Goal: Task Accomplishment & Management: Manage account settings

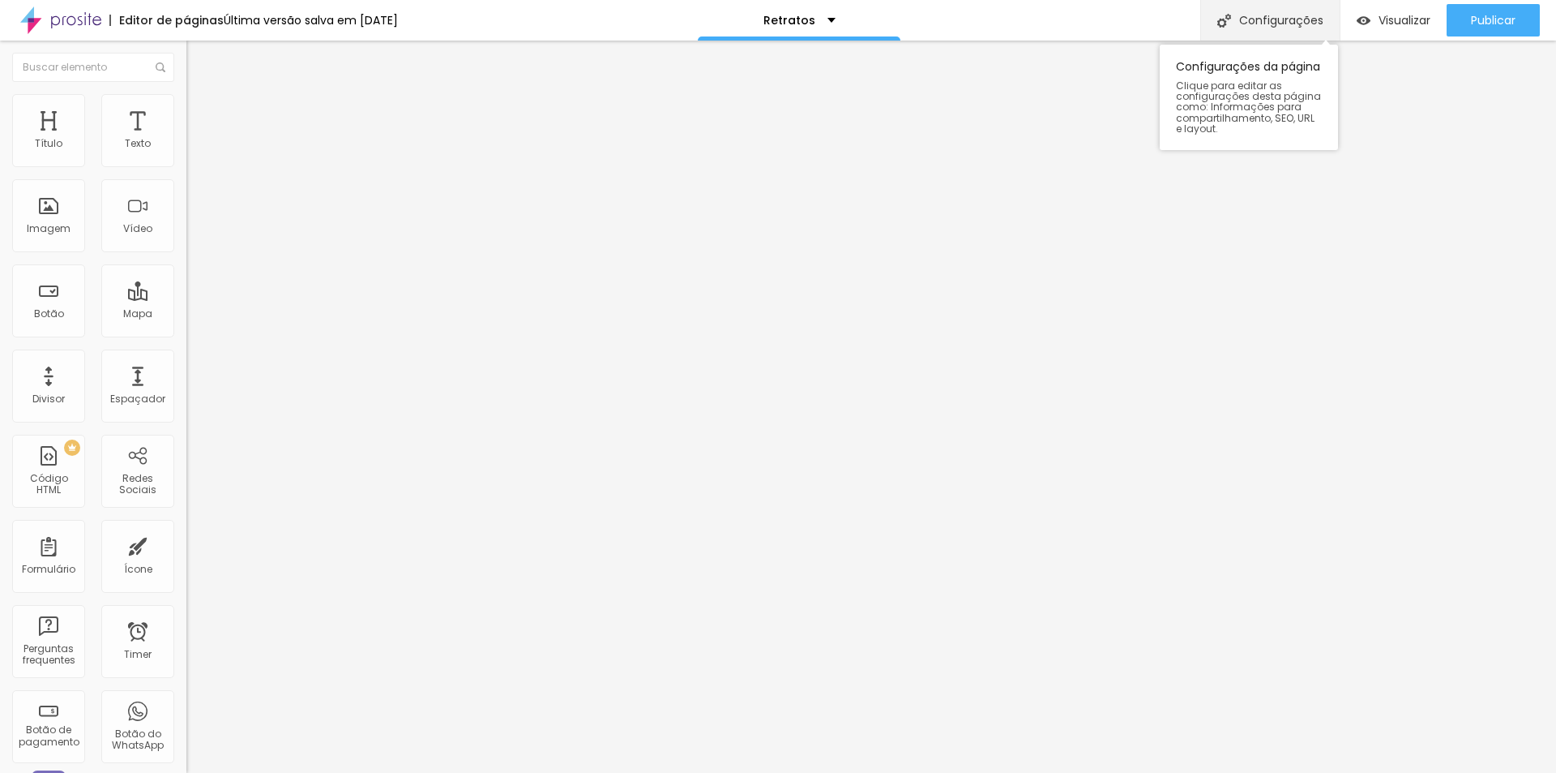
click at [1276, 27] on div "Configurações" at bounding box center [1270, 20] width 139 height 41
click at [68, 148] on div "Título" at bounding box center [48, 130] width 73 height 73
click at [186, 104] on li "Estilo" at bounding box center [279, 102] width 186 height 16
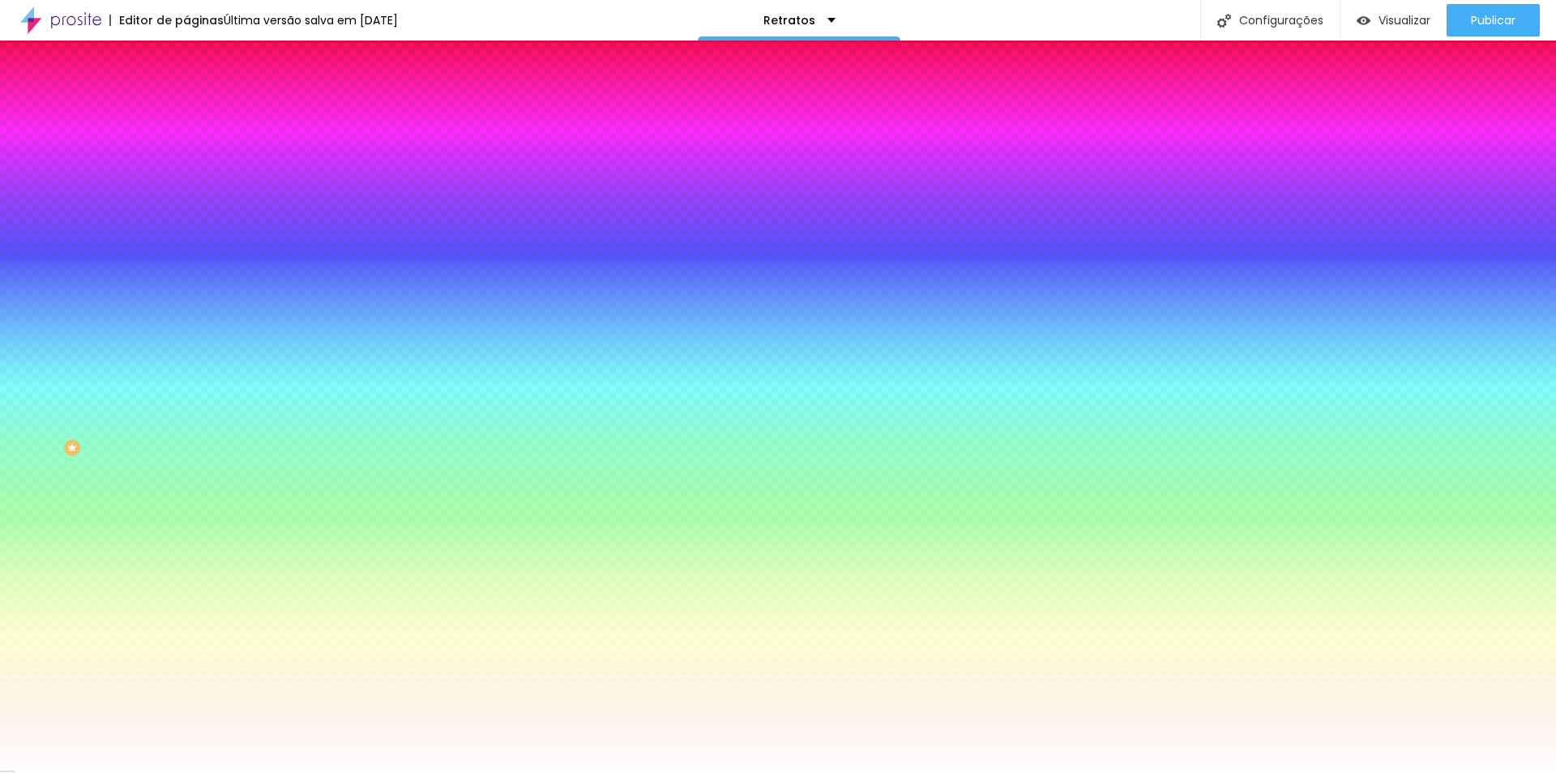
click at [186, 110] on li "Avançado" at bounding box center [279, 118] width 186 height 16
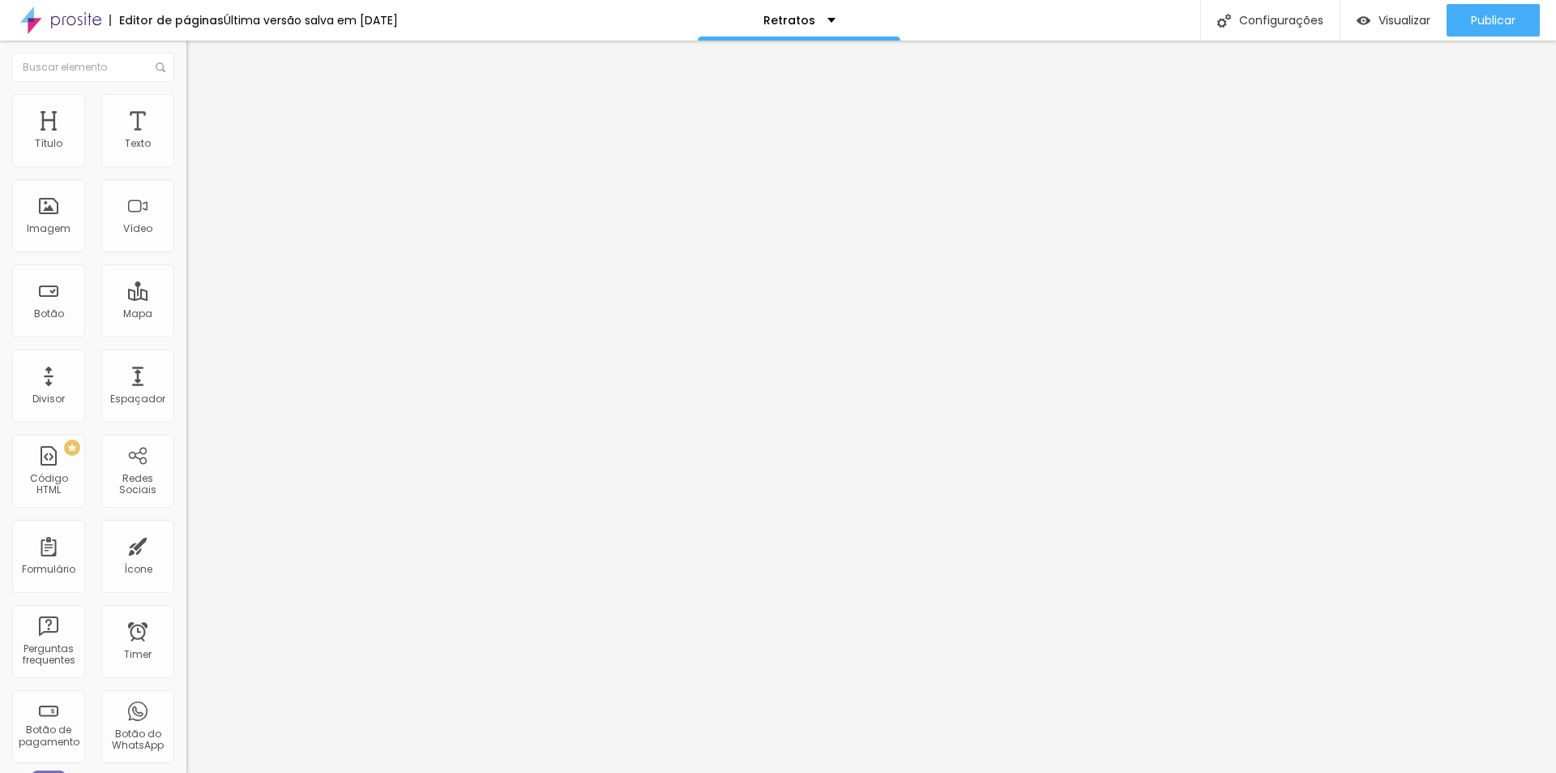
click at [186, 94] on li "Estilo" at bounding box center [279, 102] width 186 height 16
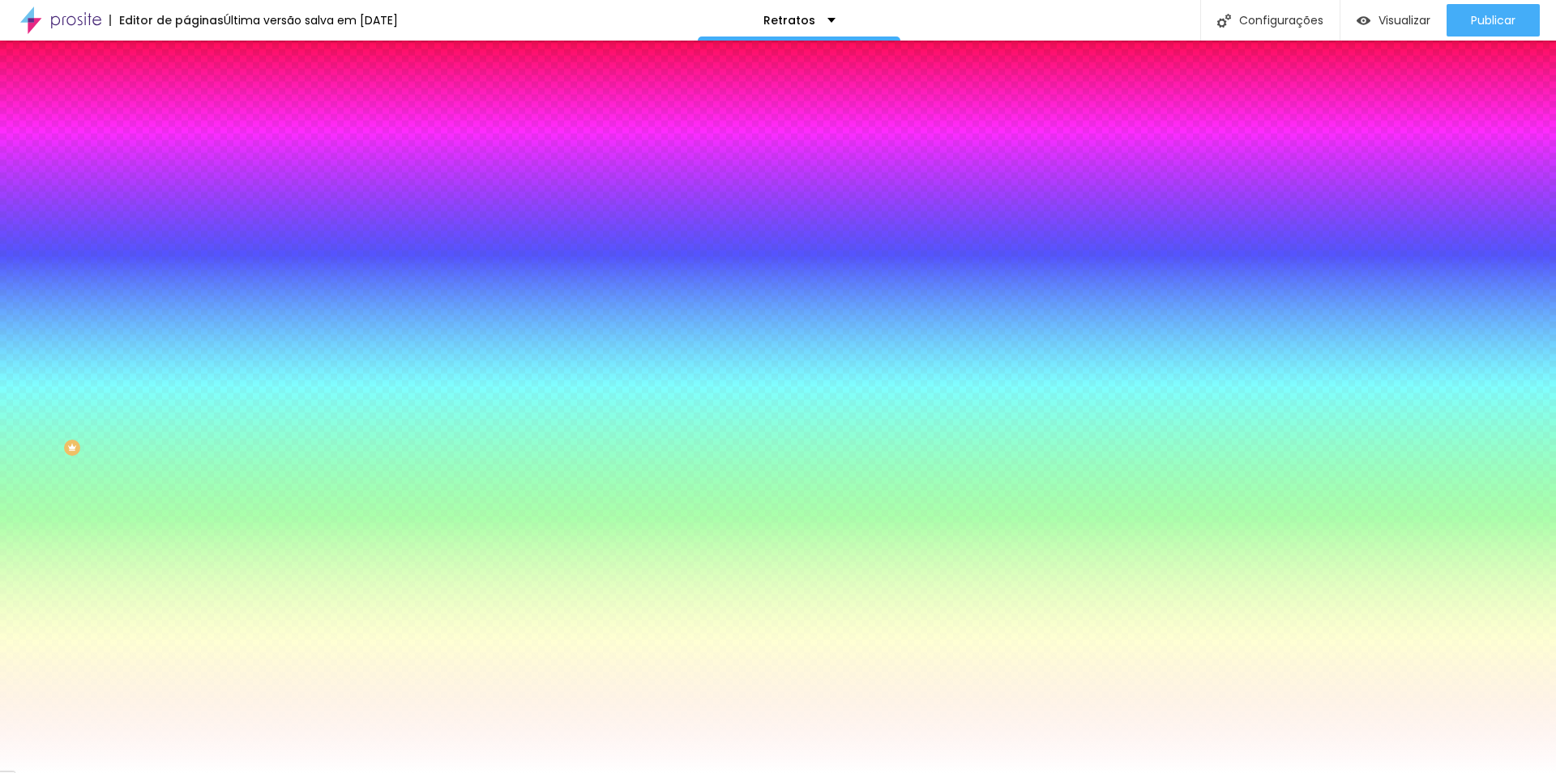
click at [186, 237] on input "#FFFFFF" at bounding box center [283, 228] width 195 height 16
paste input
click at [186, 220] on div at bounding box center [279, 220] width 186 height 0
click at [193, 216] on icon "button" at bounding box center [198, 209] width 11 height 11
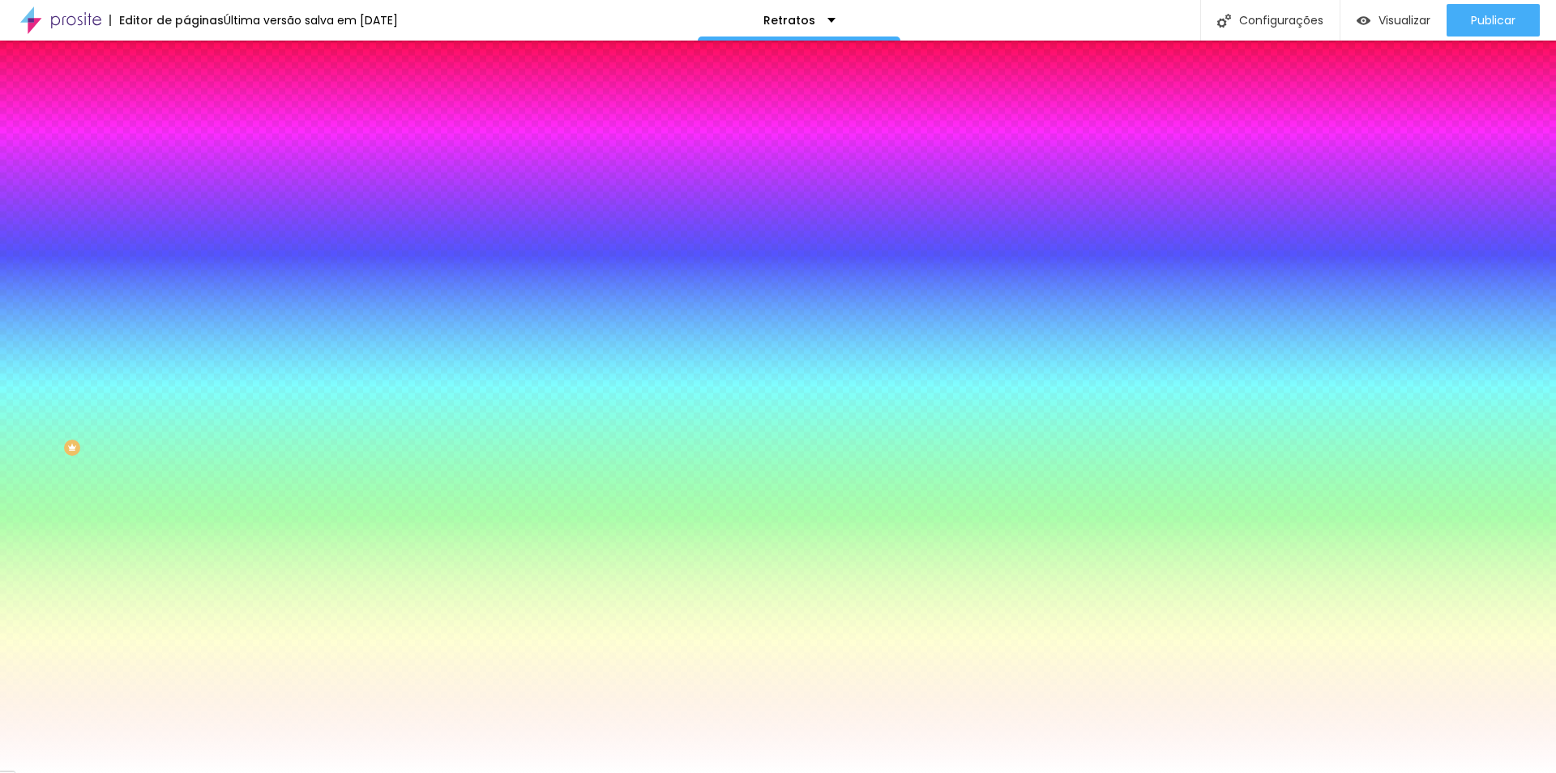
drag, startPoint x: 101, startPoint y: 291, endPoint x: 102, endPoint y: 302, distance: 10.7
click at [186, 237] on div "Voltar ao padrão #" at bounding box center [279, 219] width 186 height 35
click at [186, 220] on div at bounding box center [279, 220] width 186 height 0
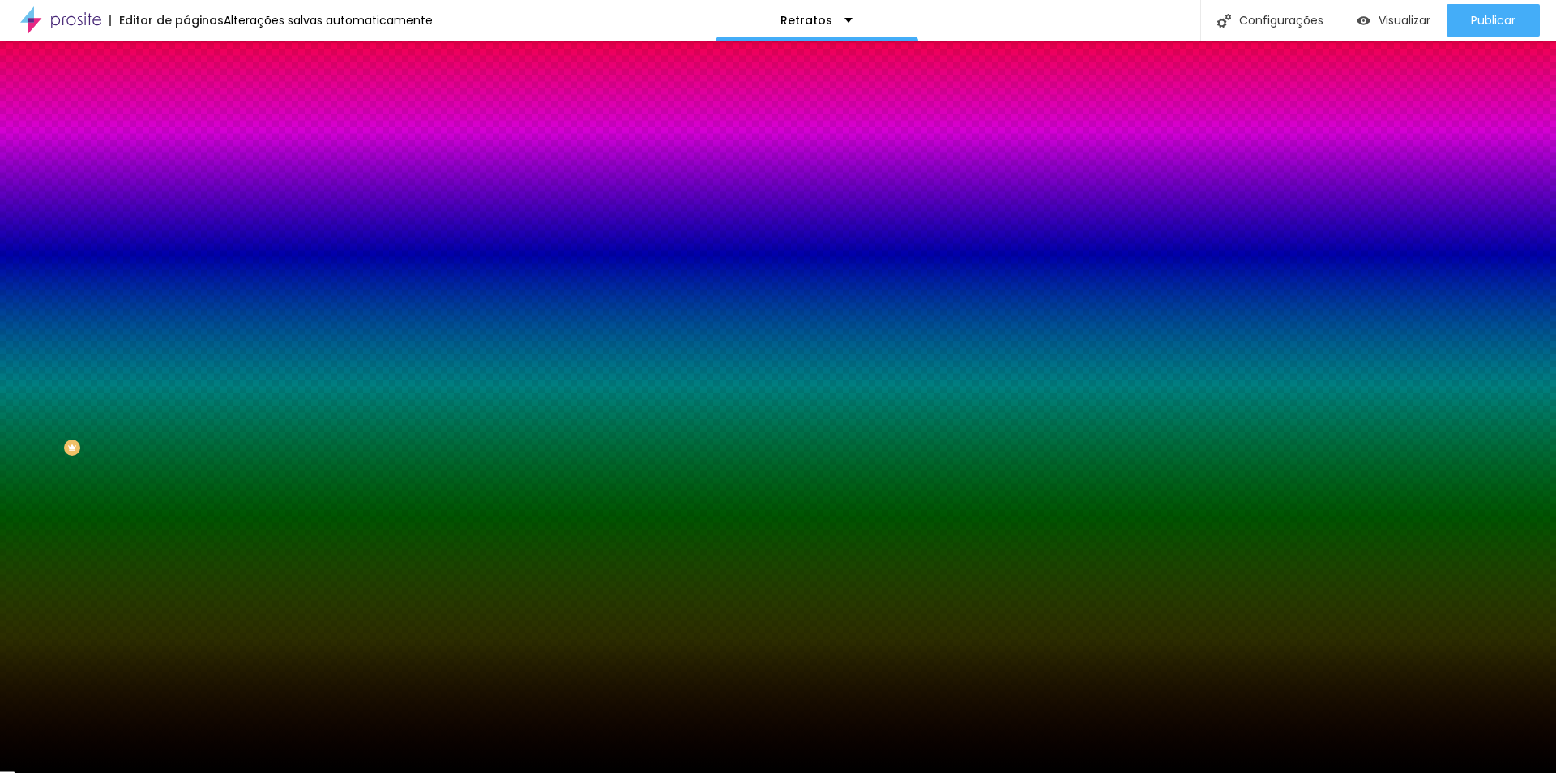
type input "#000000"
drag, startPoint x: 102, startPoint y: 377, endPoint x: 98, endPoint y: 506, distance: 129.0
click at [186, 506] on div "Editar Seção Conteúdo Estilo Avançado Imagem de fundo Adicionar imagem Efeito d…" at bounding box center [279, 407] width 186 height 732
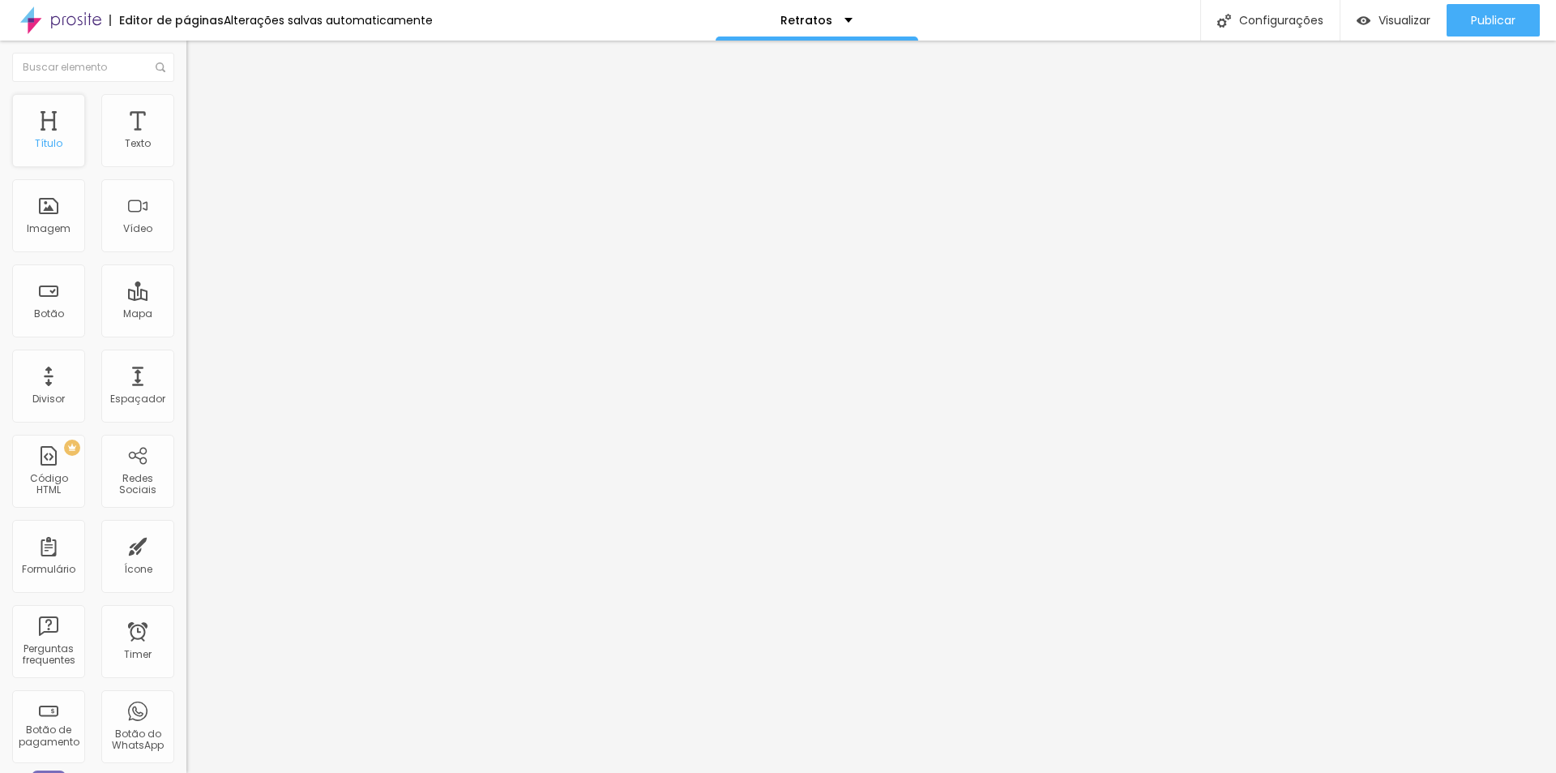
click at [72, 123] on div "Título" at bounding box center [48, 130] width 73 height 73
click at [843, 18] on div "Retratos" at bounding box center [817, 20] width 72 height 11
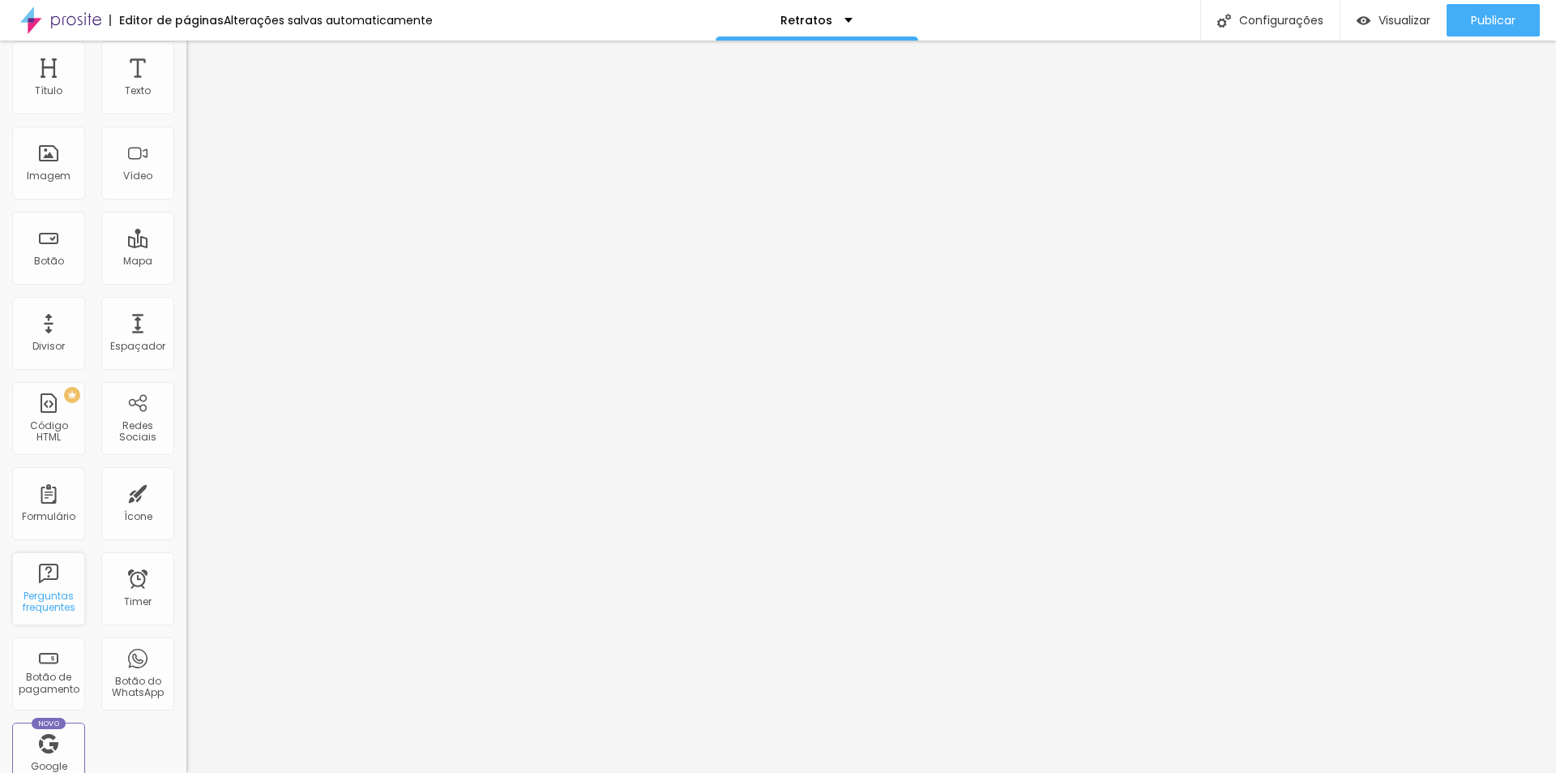
scroll to position [81, 0]
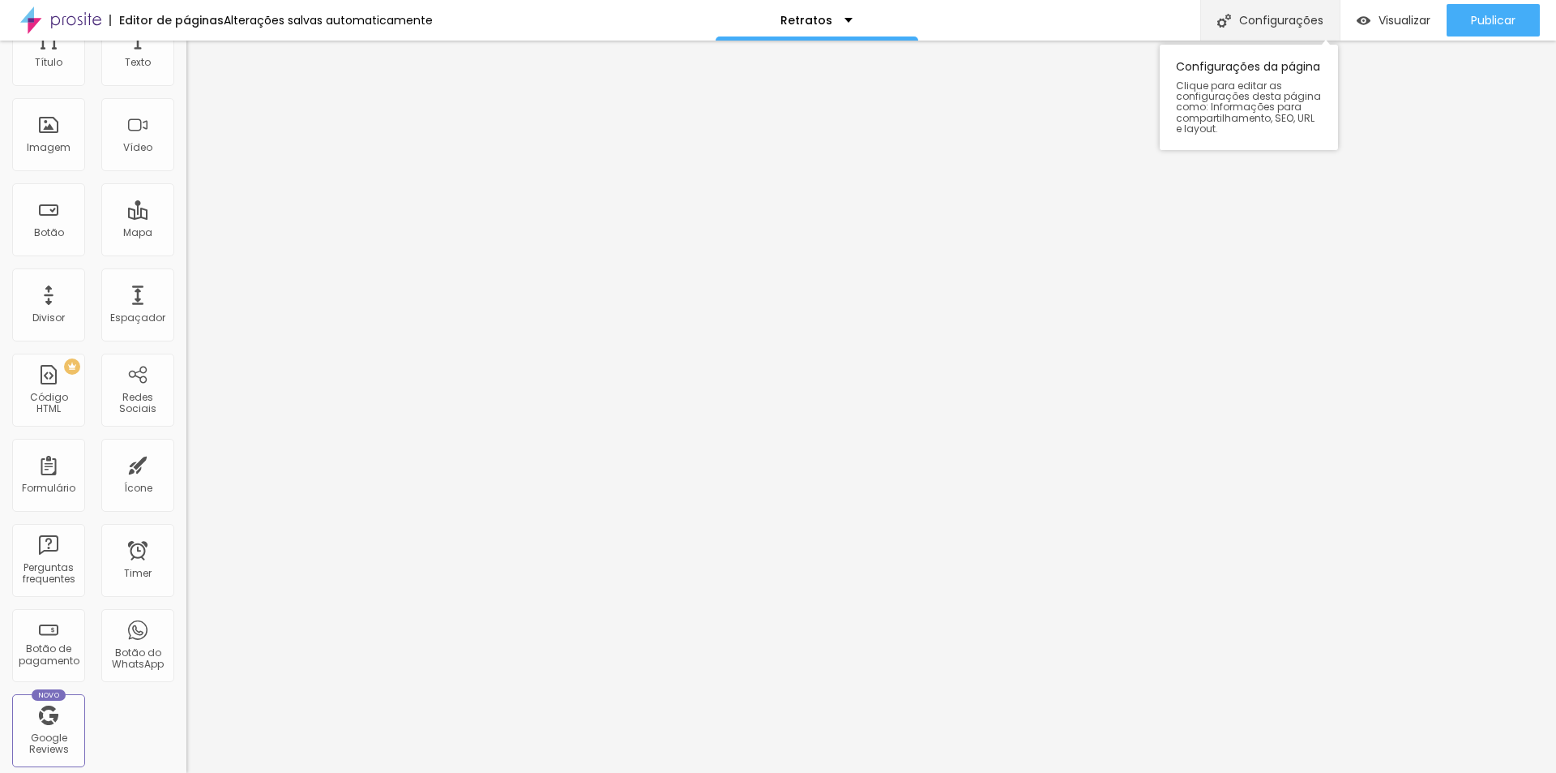
click at [1316, 13] on div "Configurações" at bounding box center [1270, 20] width 139 height 41
click at [117, 307] on div "Espaçador" at bounding box center [137, 304] width 73 height 73
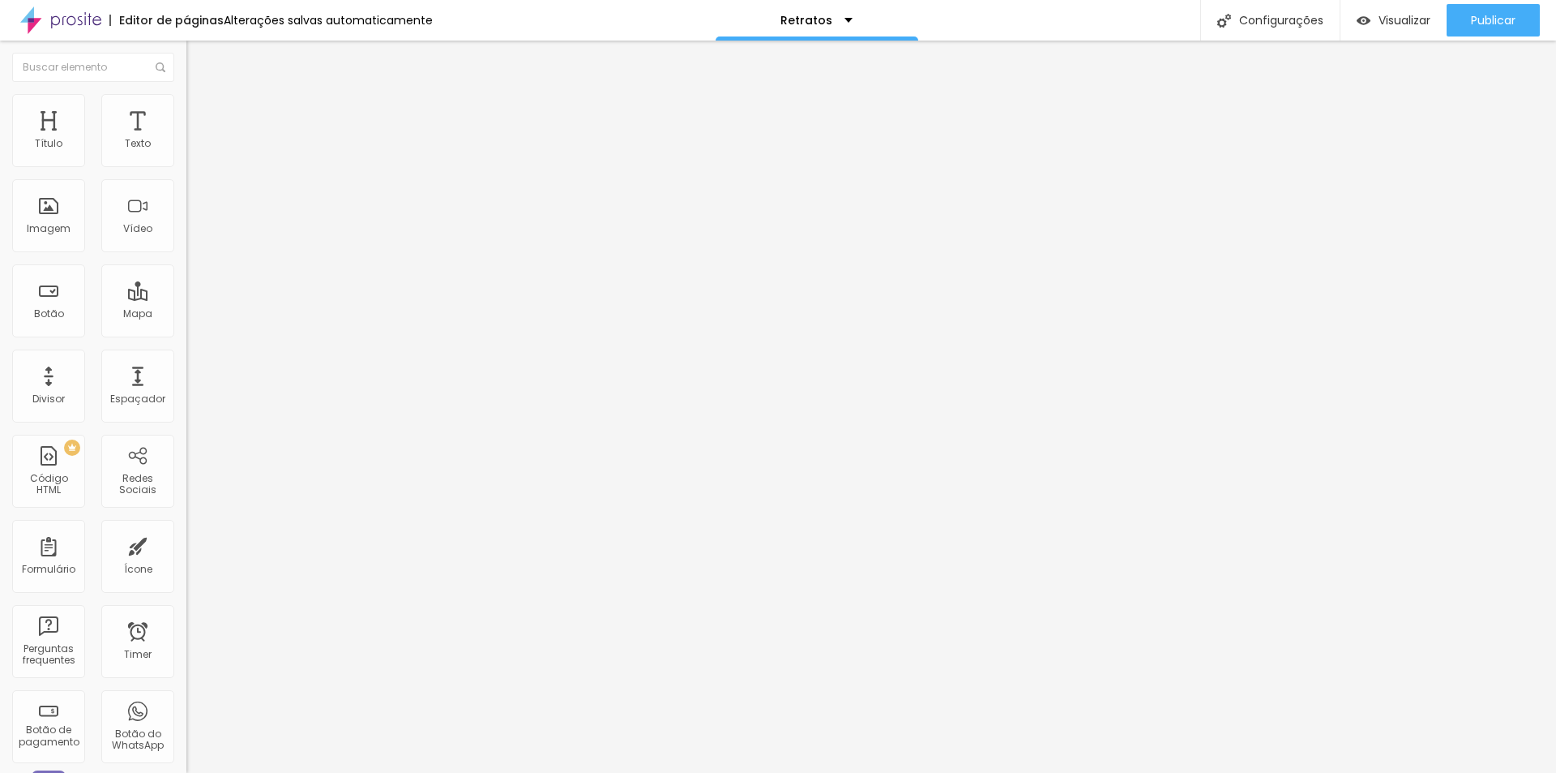
click at [186, 47] on button "Editar Seção" at bounding box center [279, 59] width 186 height 37
click at [111, 66] on input "text" at bounding box center [93, 67] width 162 height 29
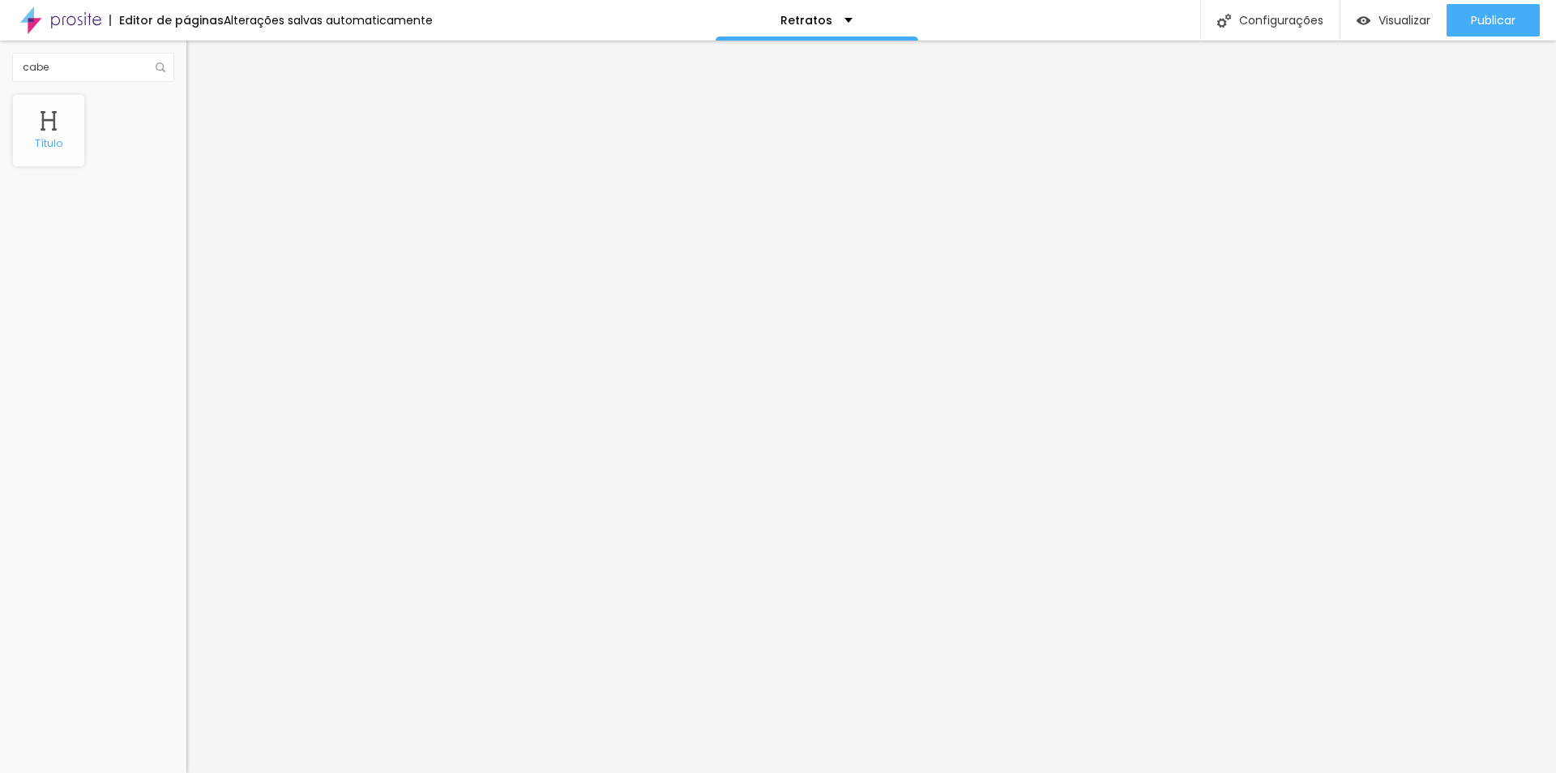
click at [79, 142] on div "Título" at bounding box center [48, 130] width 73 height 73
click at [159, 41] on div "cab" at bounding box center [93, 68] width 186 height 54
click at [90, 57] on input "cab" at bounding box center [93, 67] width 162 height 29
type input "c"
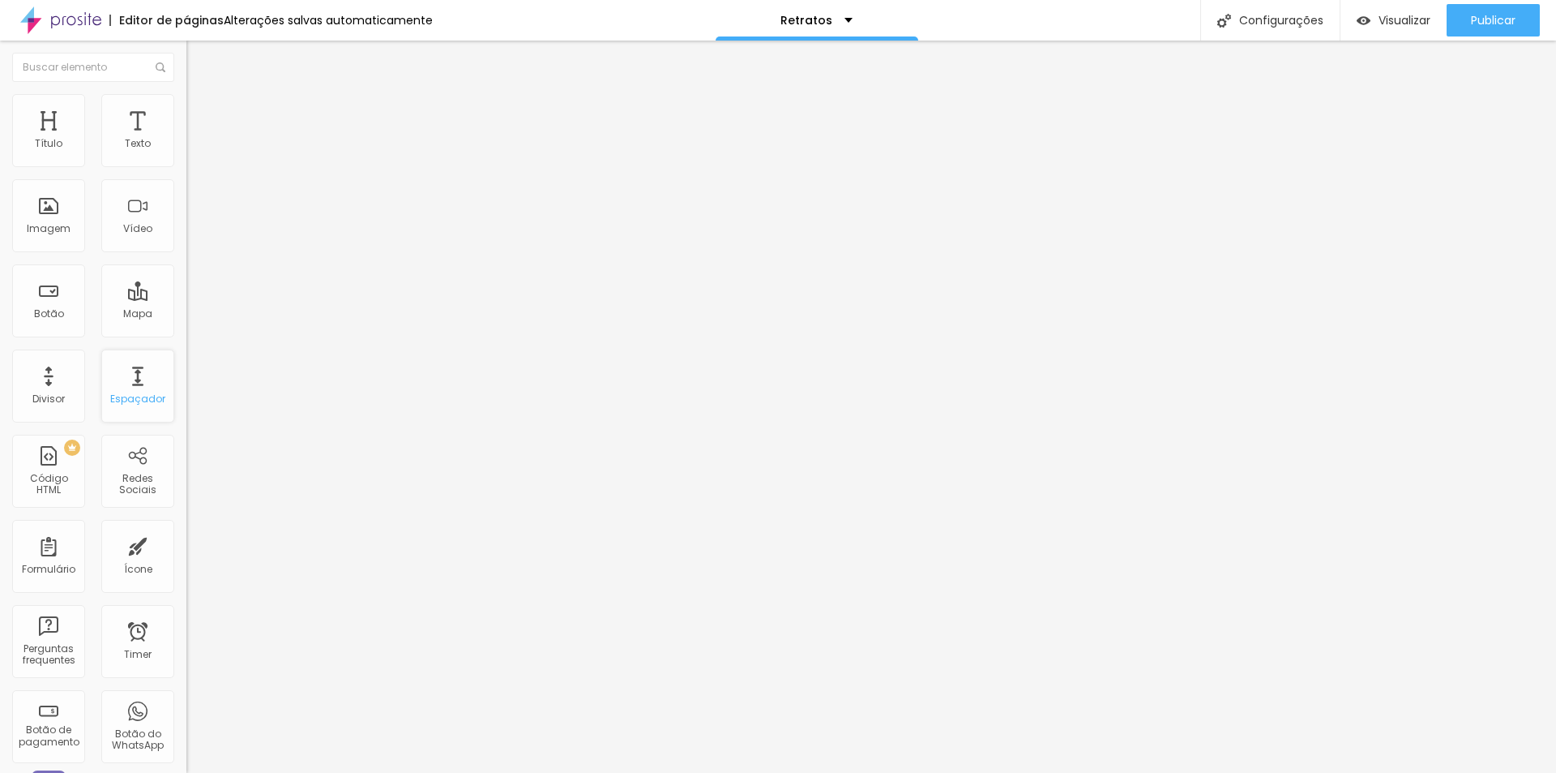
click at [126, 407] on div "Espaçador" at bounding box center [137, 385] width 73 height 73
click at [186, 107] on li "Estilo" at bounding box center [279, 102] width 186 height 16
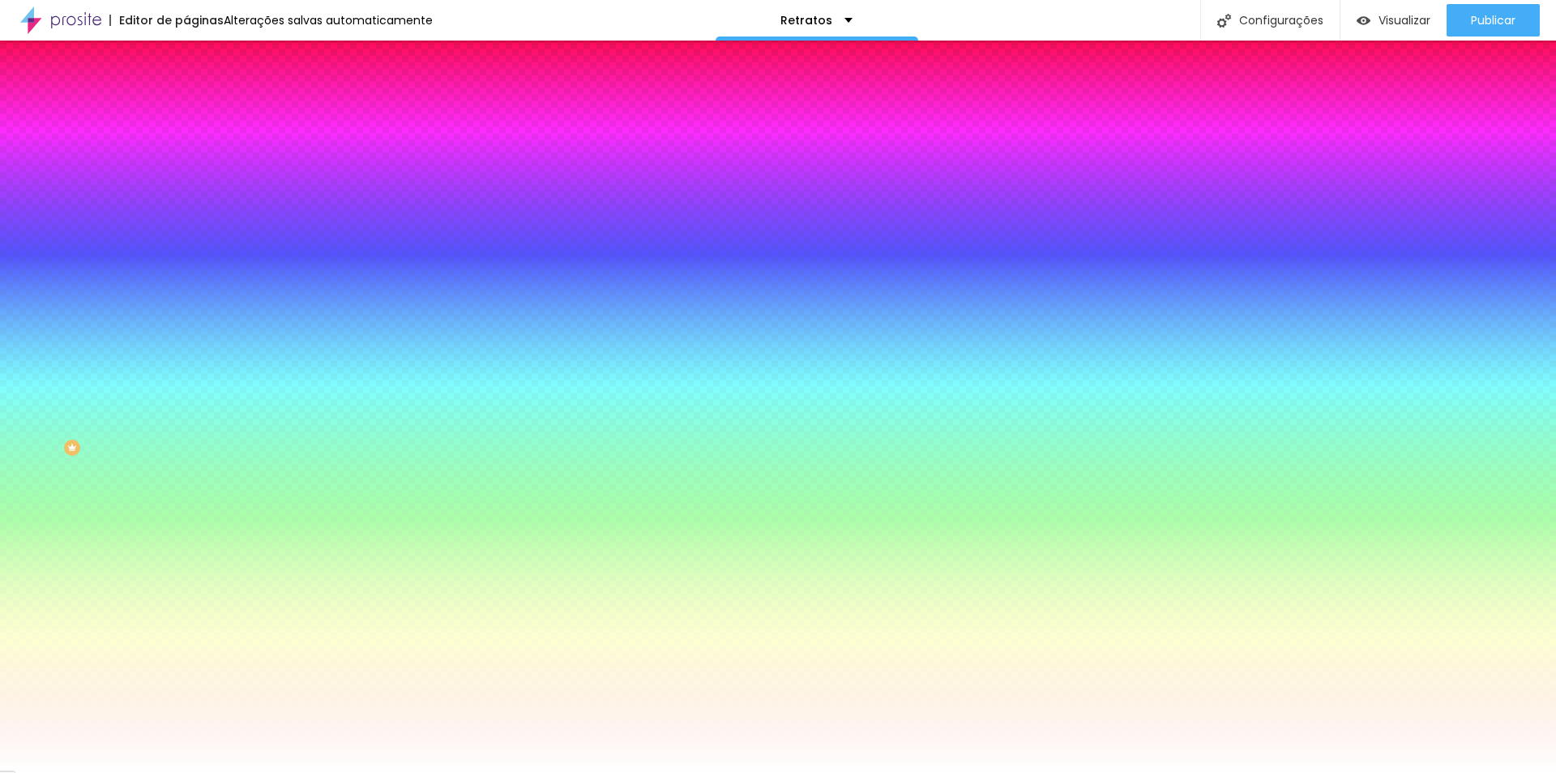
click at [186, 110] on li "Avançado" at bounding box center [279, 118] width 186 height 16
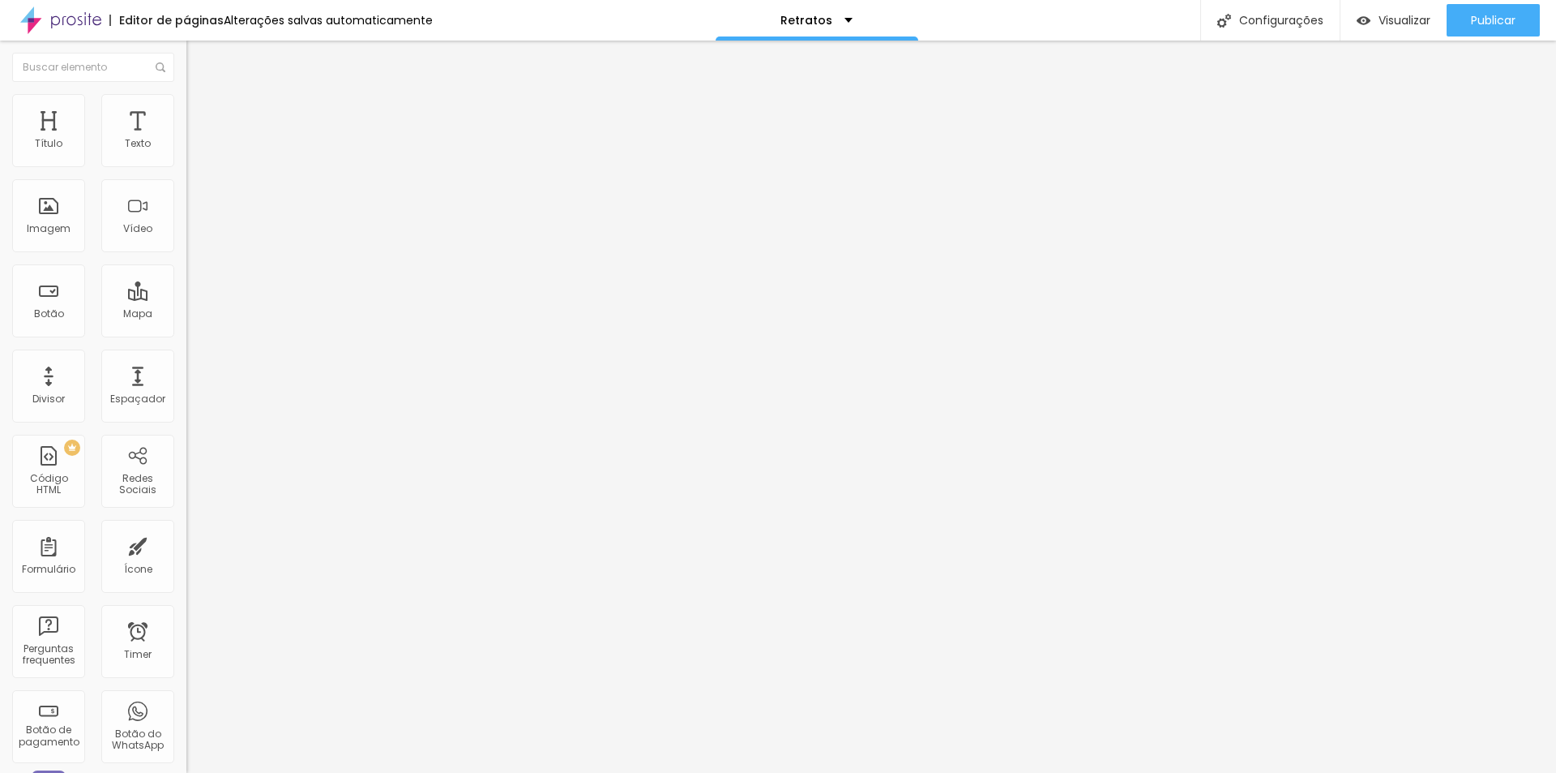
click at [199, 57] on img "button" at bounding box center [205, 59] width 13 height 13
click at [41, 76] on input "text" at bounding box center [93, 67] width 162 height 29
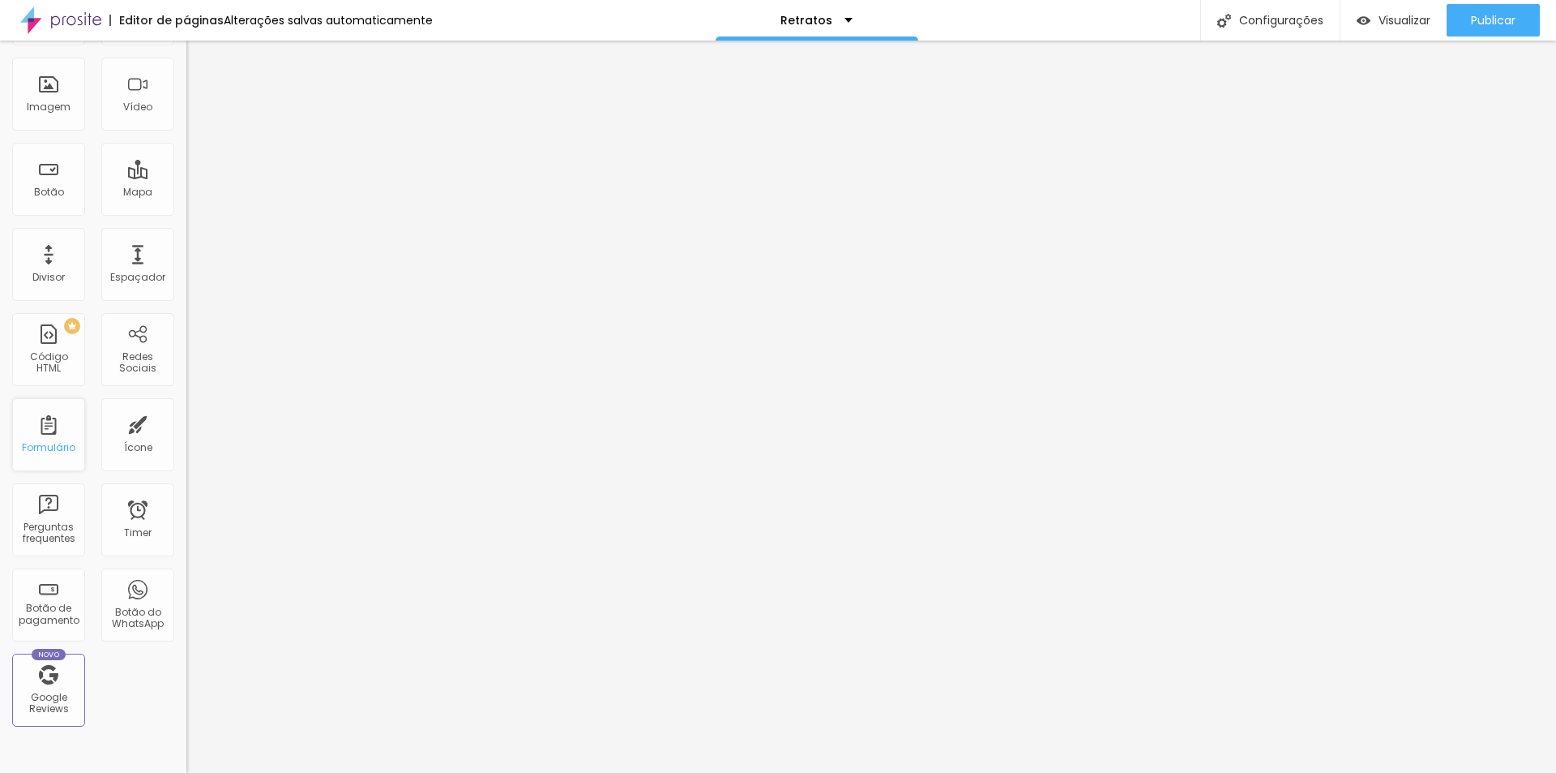
scroll to position [322, 0]
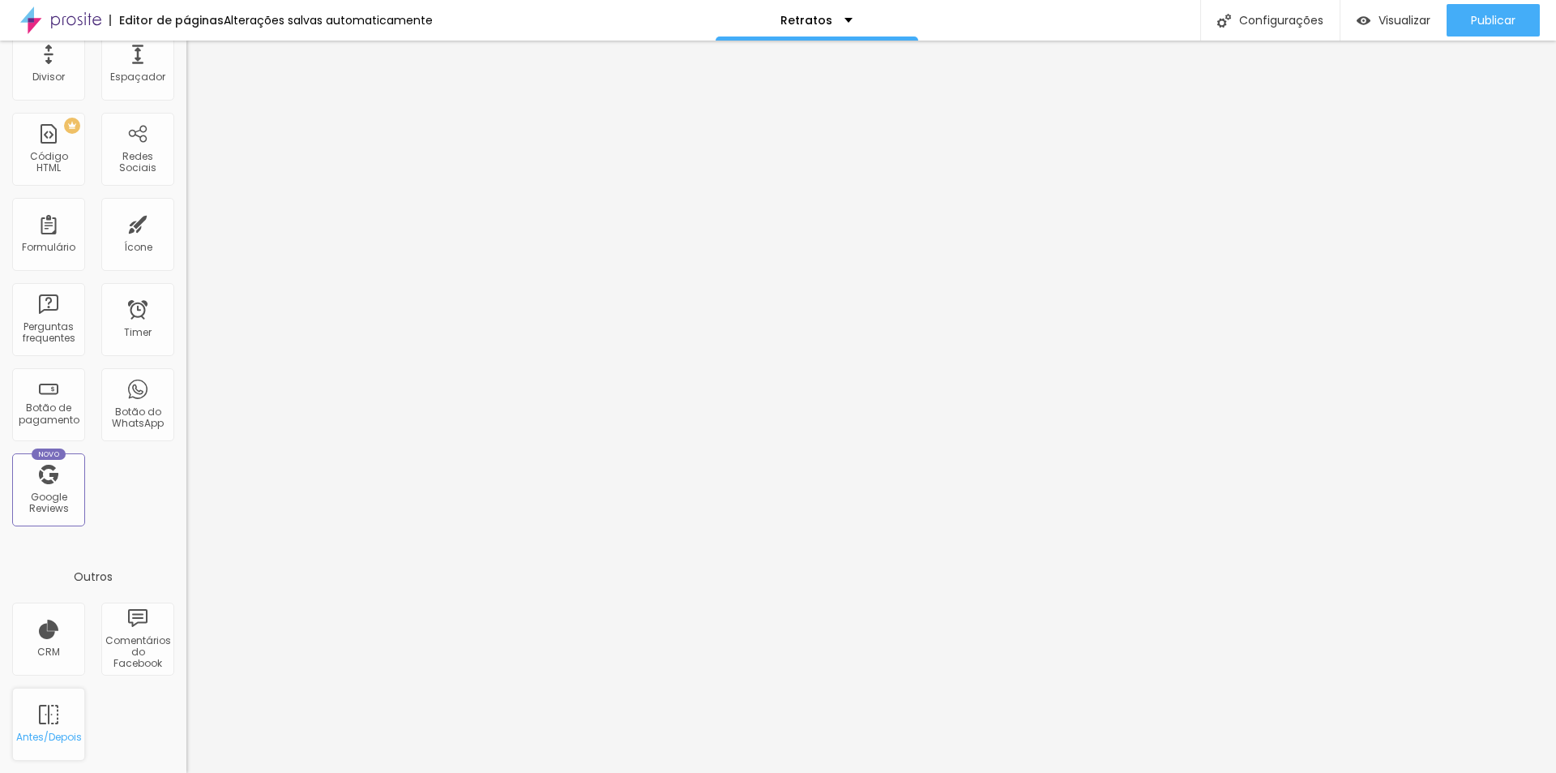
click at [62, 729] on div "Antes/Depois" at bounding box center [48, 723] width 73 height 73
click at [41, 715] on div "Antes/Depois" at bounding box center [48, 723] width 73 height 73
click at [1424, 32] on div "Visualizar" at bounding box center [1394, 20] width 74 height 32
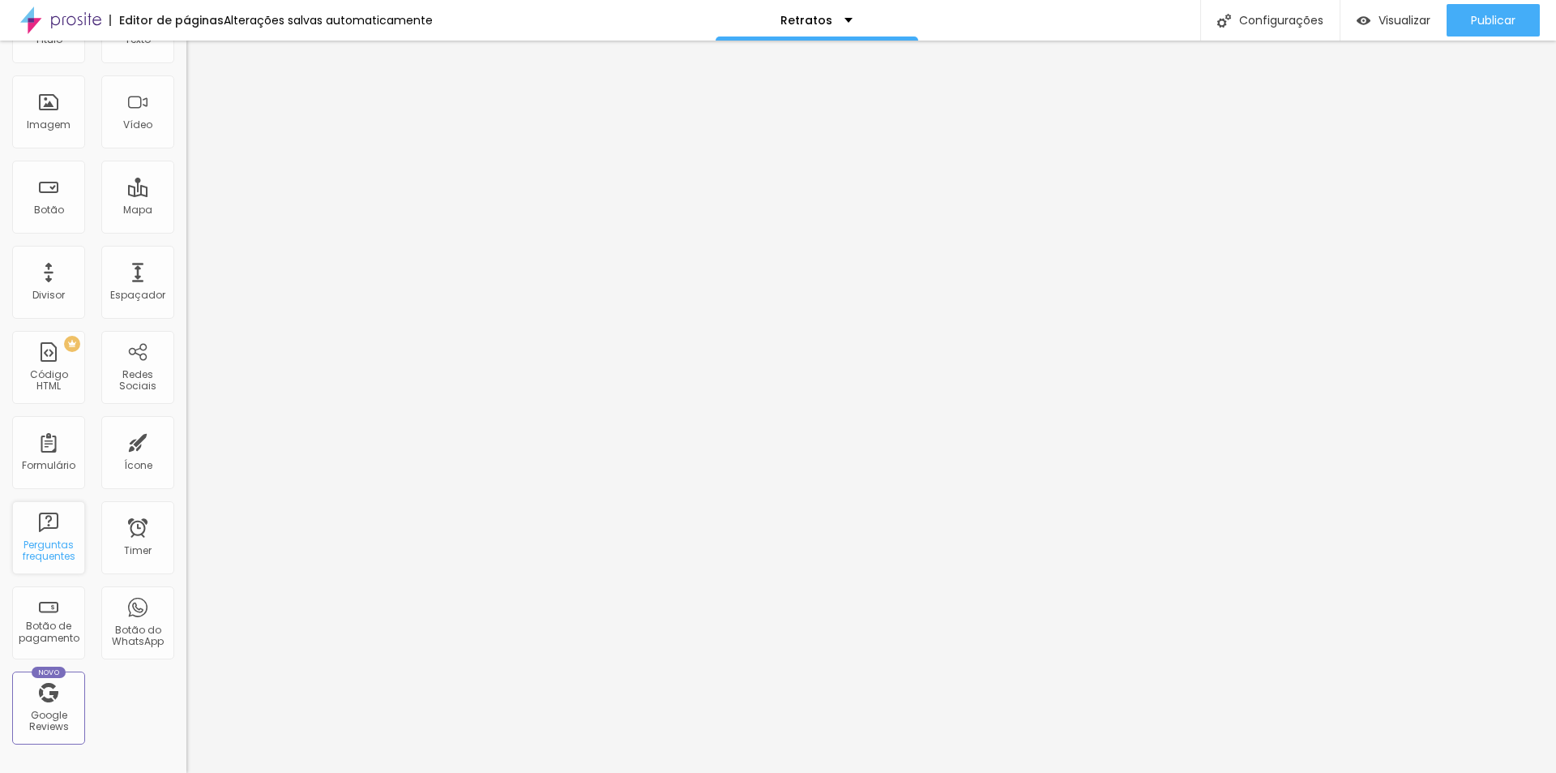
scroll to position [0, 0]
